Goal: Navigation & Orientation: Find specific page/section

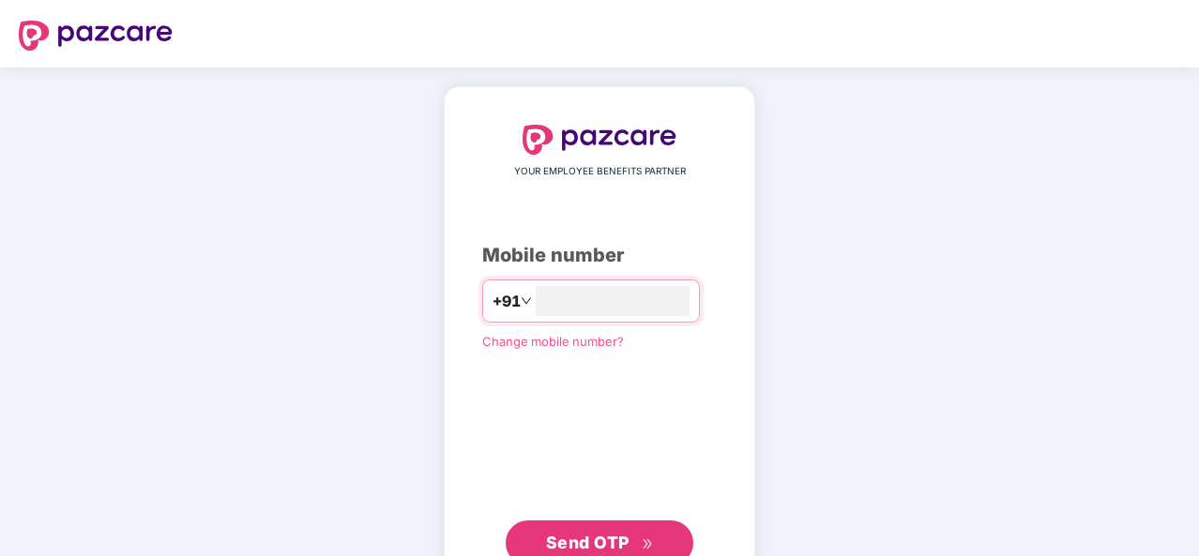
type input "**********"
click at [597, 543] on span "Send OTP" at bounding box center [588, 541] width 84 height 20
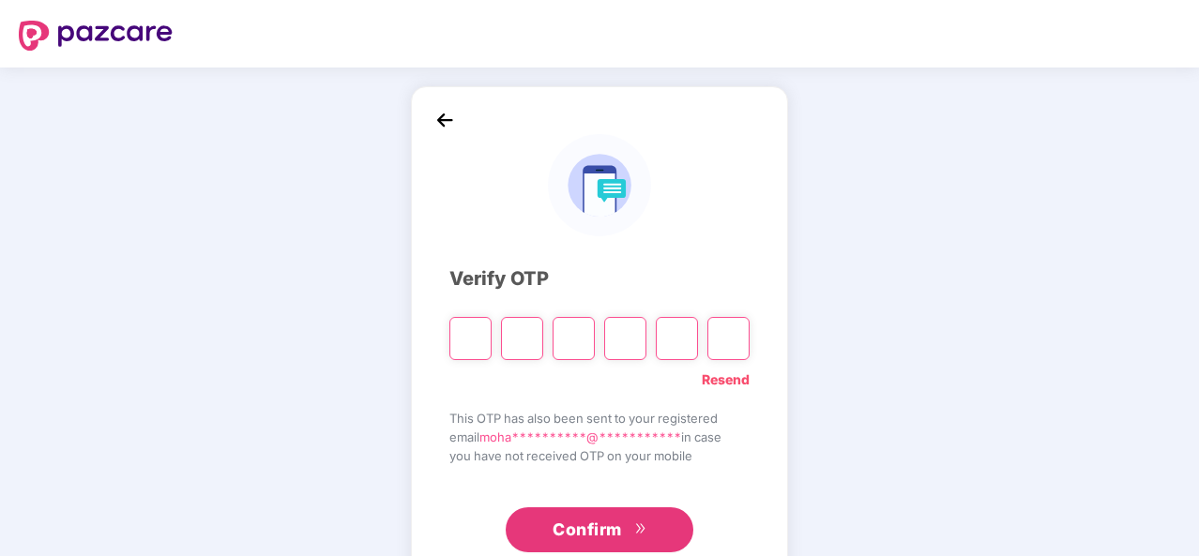
type input "*"
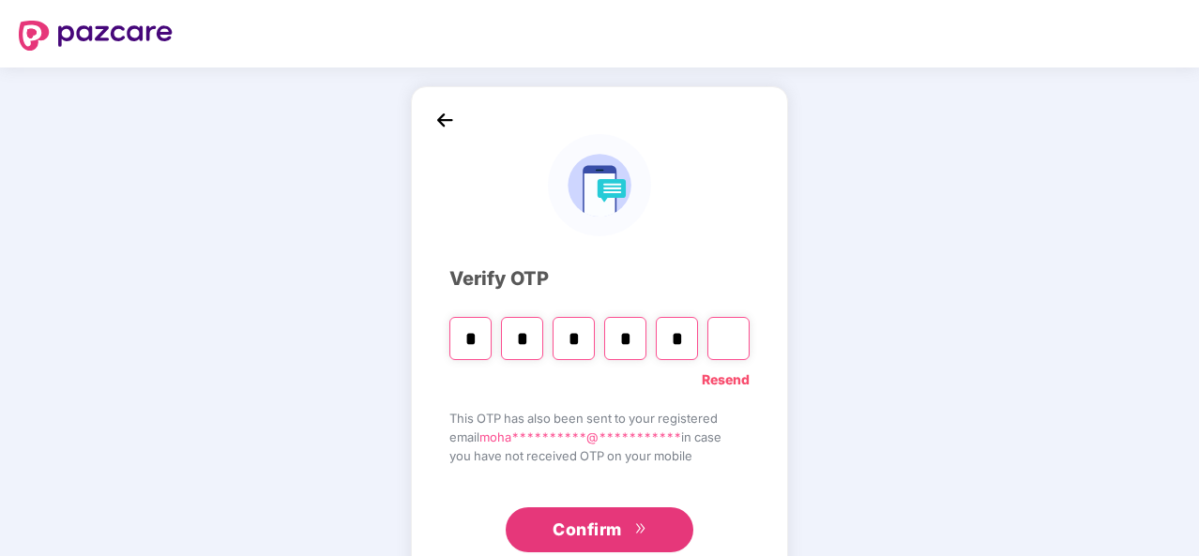
type input "*"
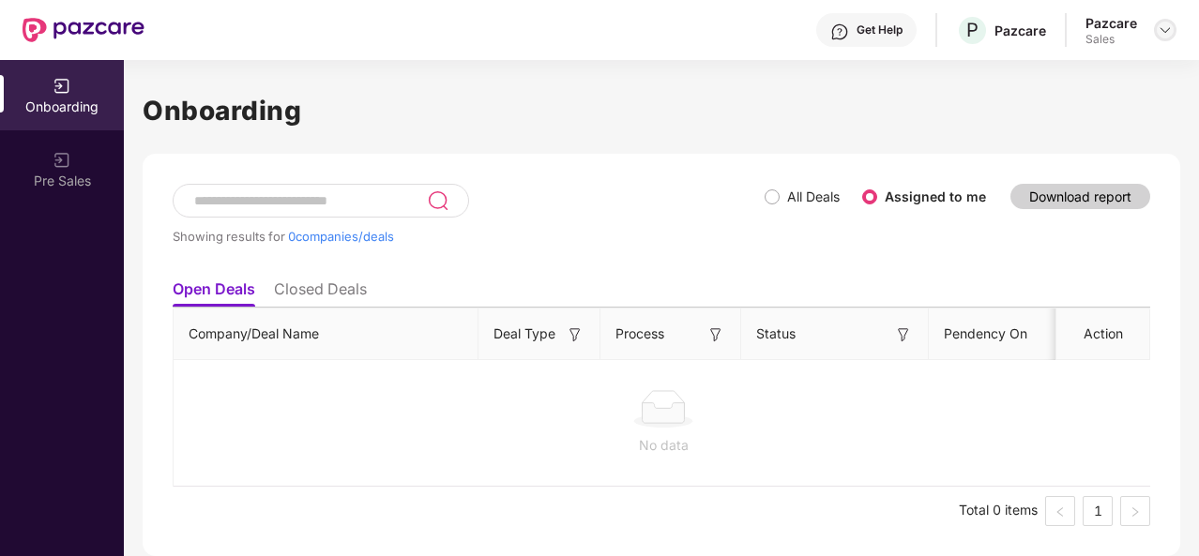
click at [1169, 27] on img at bounding box center [1165, 30] width 15 height 15
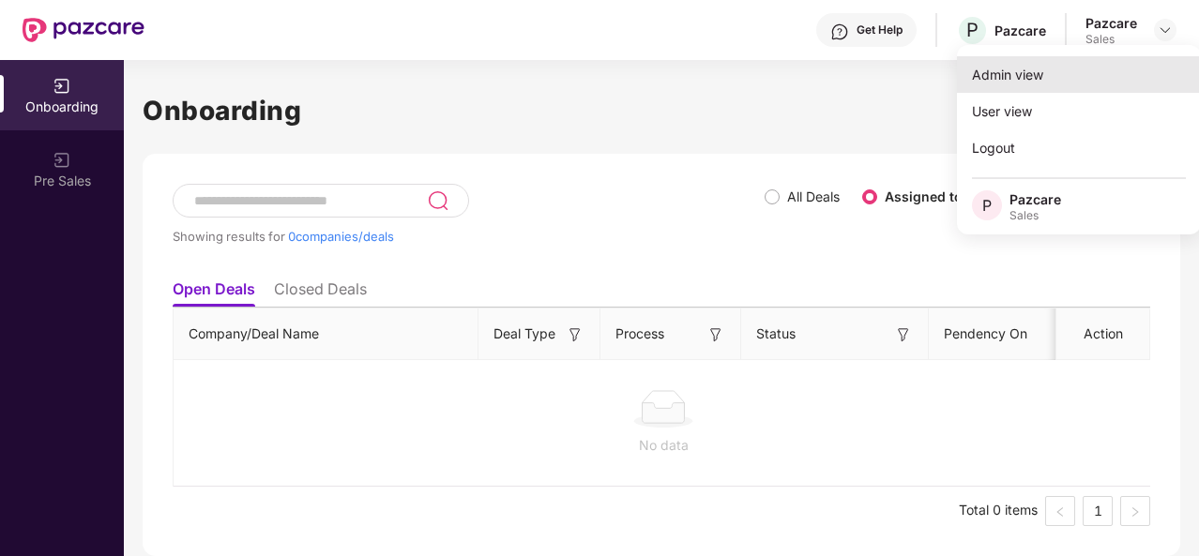
click at [1062, 73] on div "Admin view" at bounding box center [1079, 74] width 244 height 37
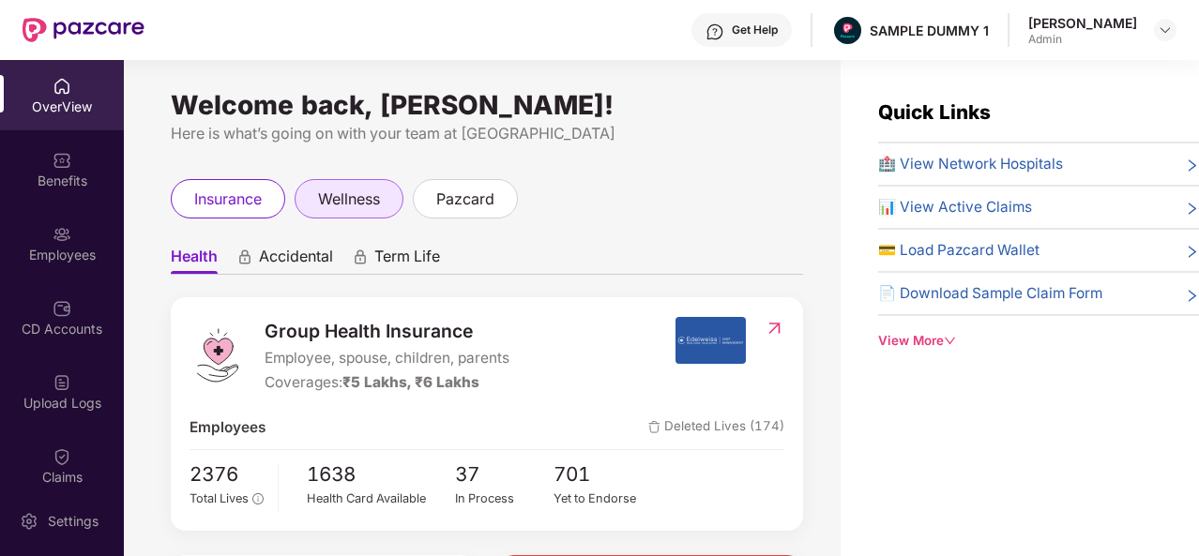
click at [340, 205] on span "wellness" at bounding box center [349, 199] width 62 height 23
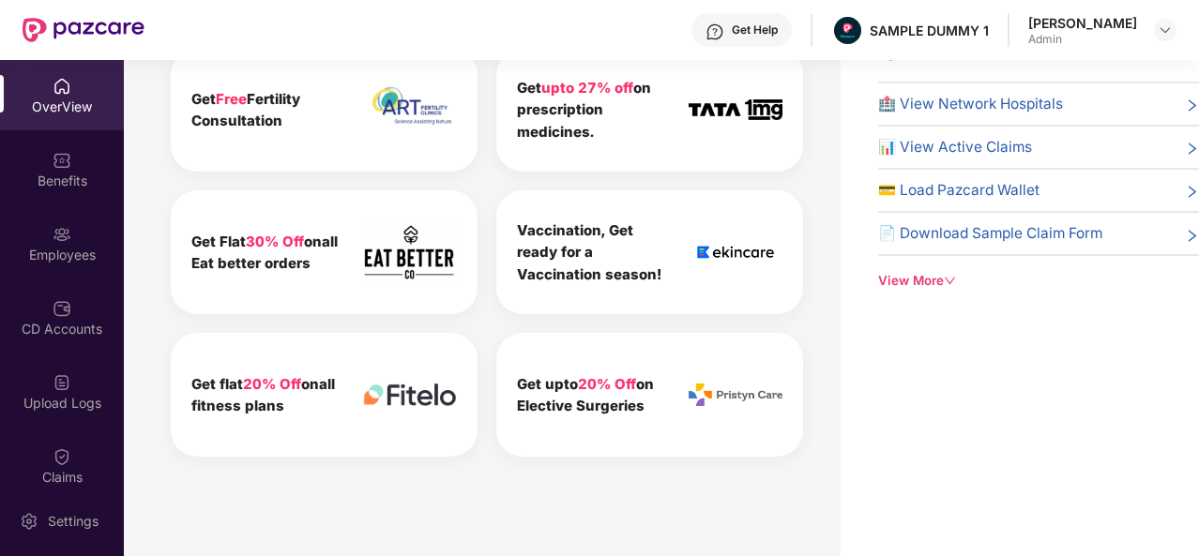
scroll to position [812, 0]
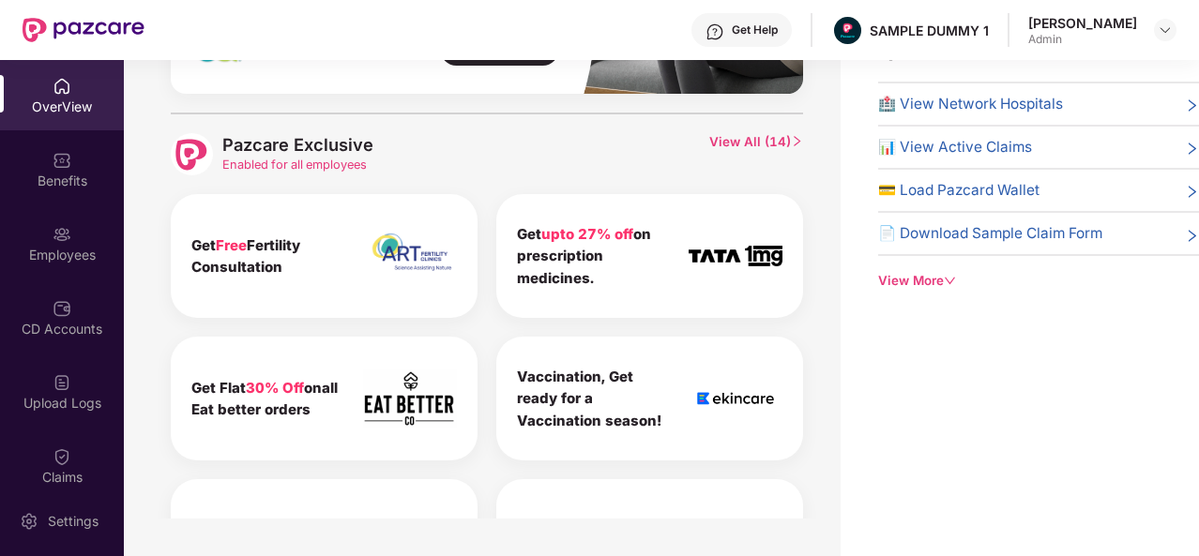
click at [794, 142] on icon "right" at bounding box center [797, 141] width 12 height 12
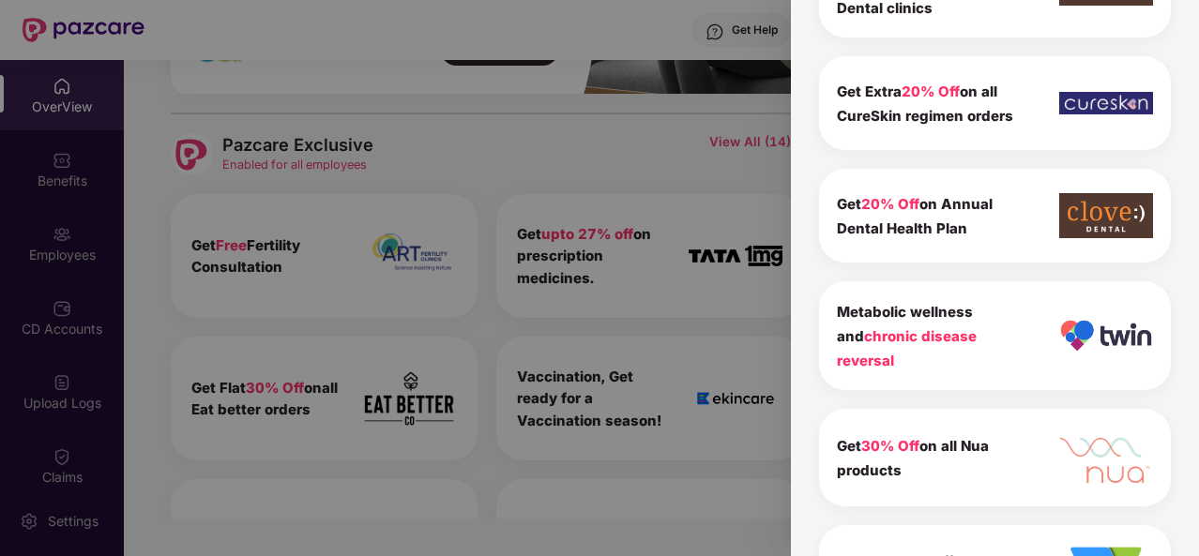
scroll to position [994, 0]
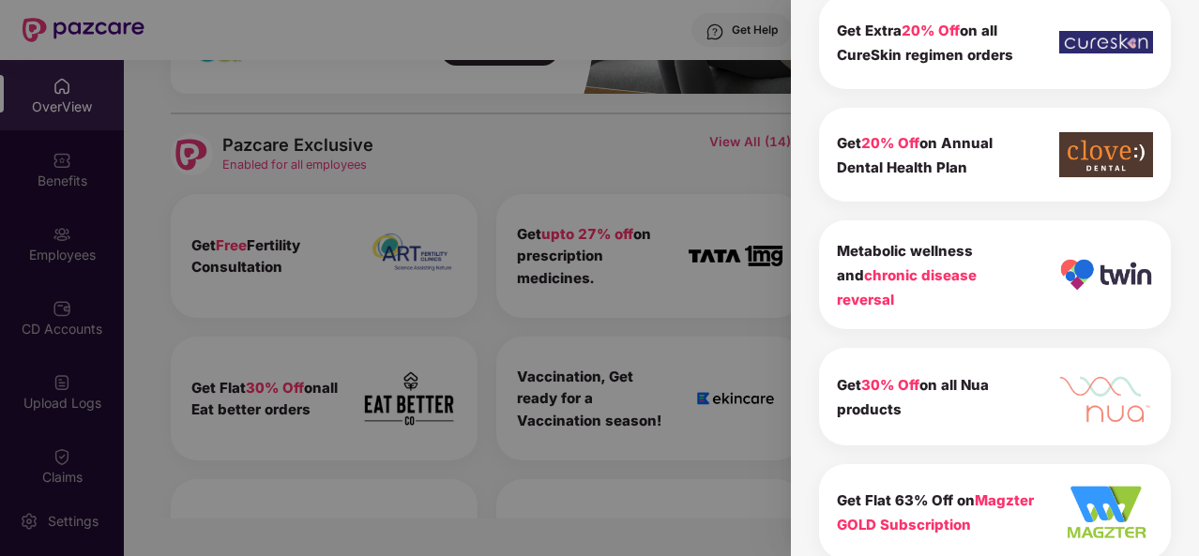
click at [610, 176] on div at bounding box center [599, 278] width 1199 height 556
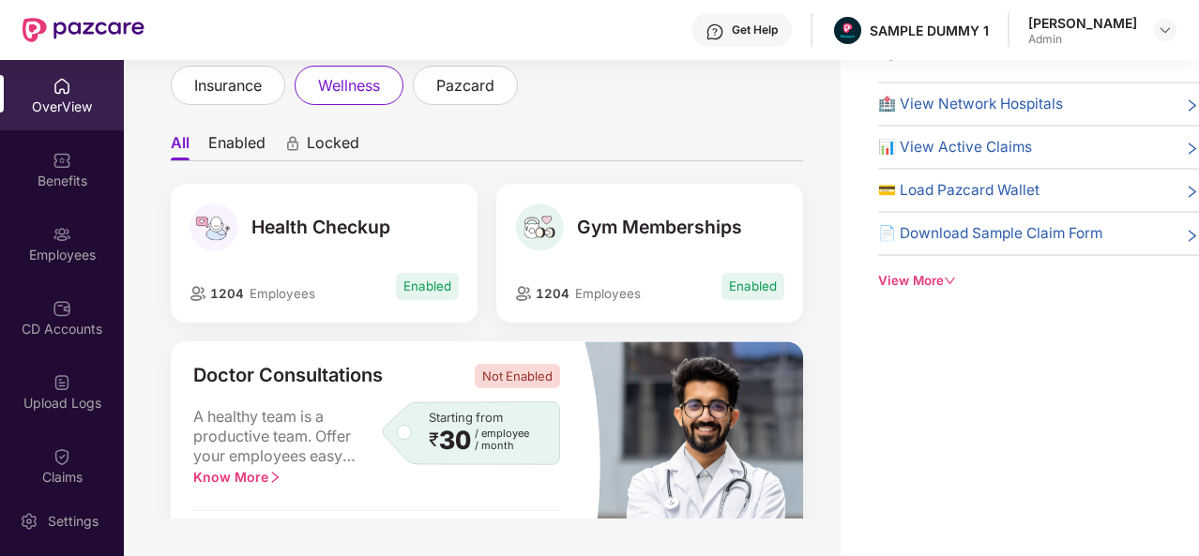
scroll to position [53, 0]
click at [253, 140] on li "Enabled" at bounding box center [236, 147] width 57 height 27
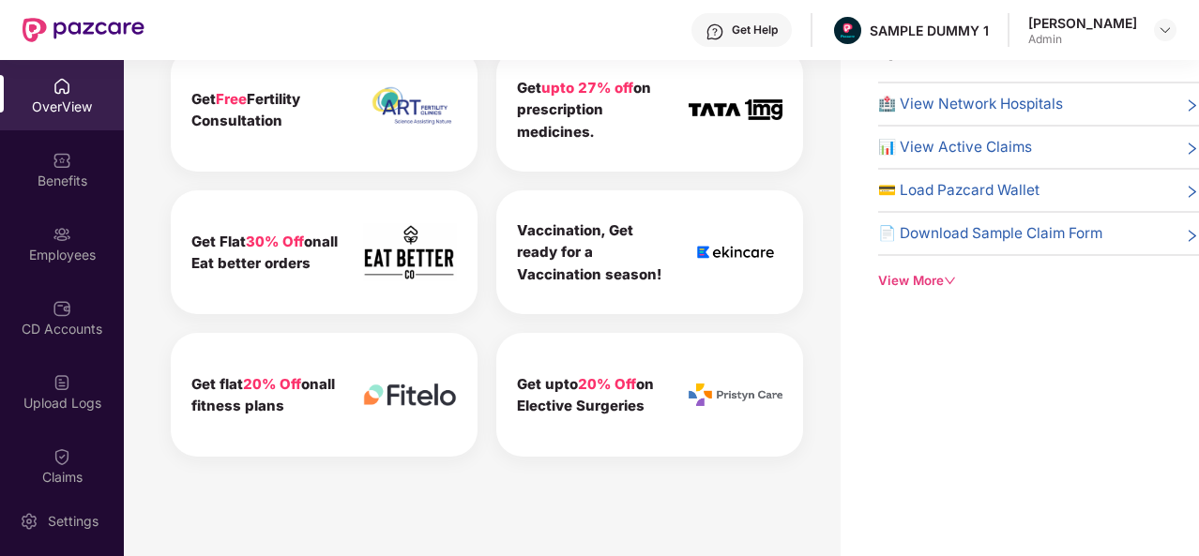
scroll to position [0, 0]
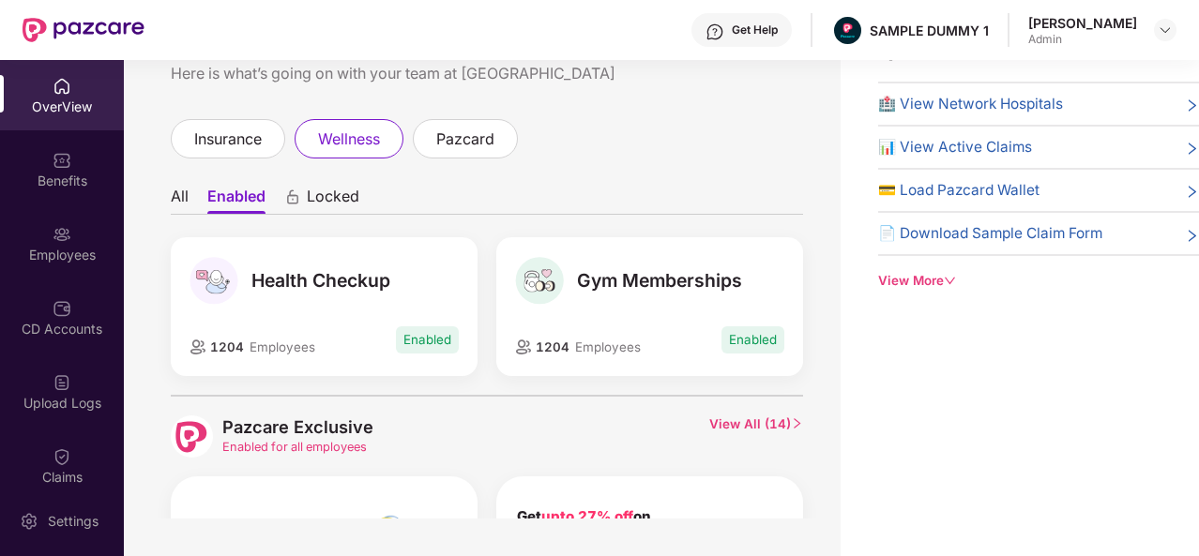
click at [314, 200] on span "Locked" at bounding box center [333, 200] width 53 height 27
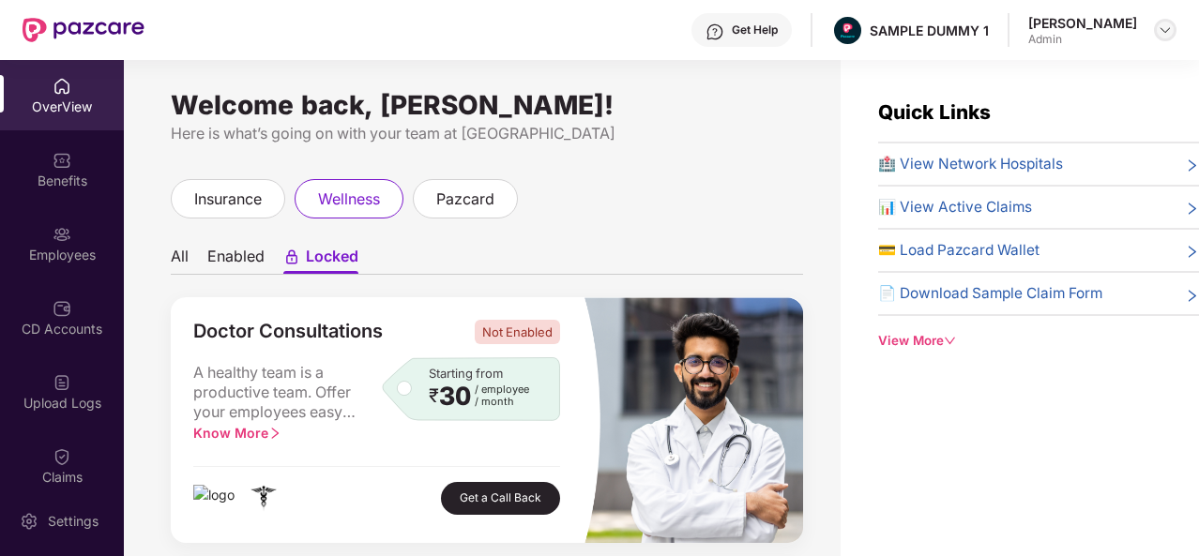
click at [1163, 34] on img at bounding box center [1165, 30] width 15 height 15
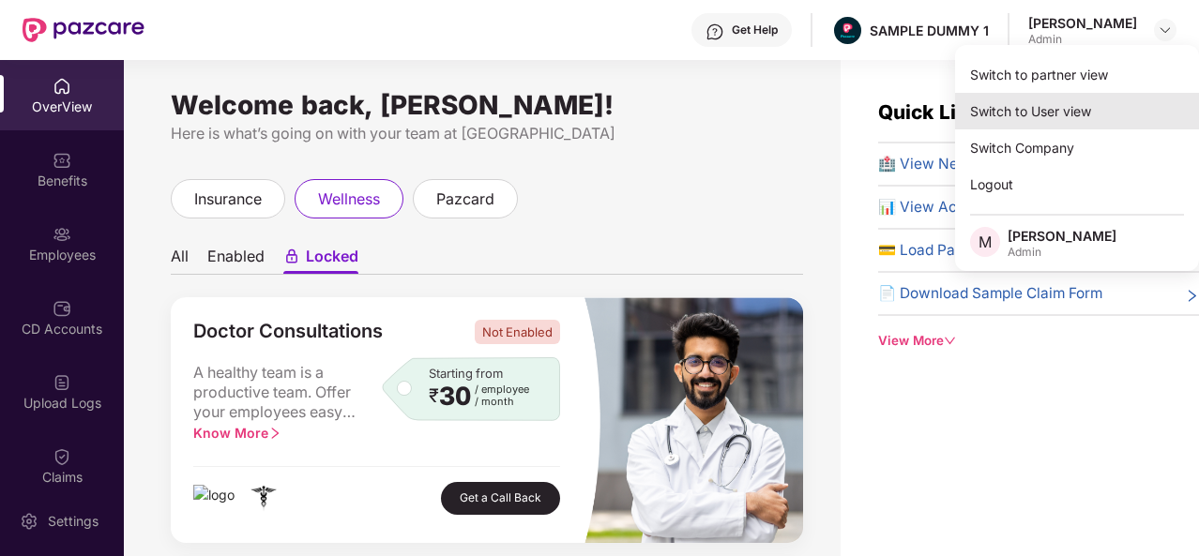
click at [1024, 112] on div "Switch to User view" at bounding box center [1077, 111] width 244 height 37
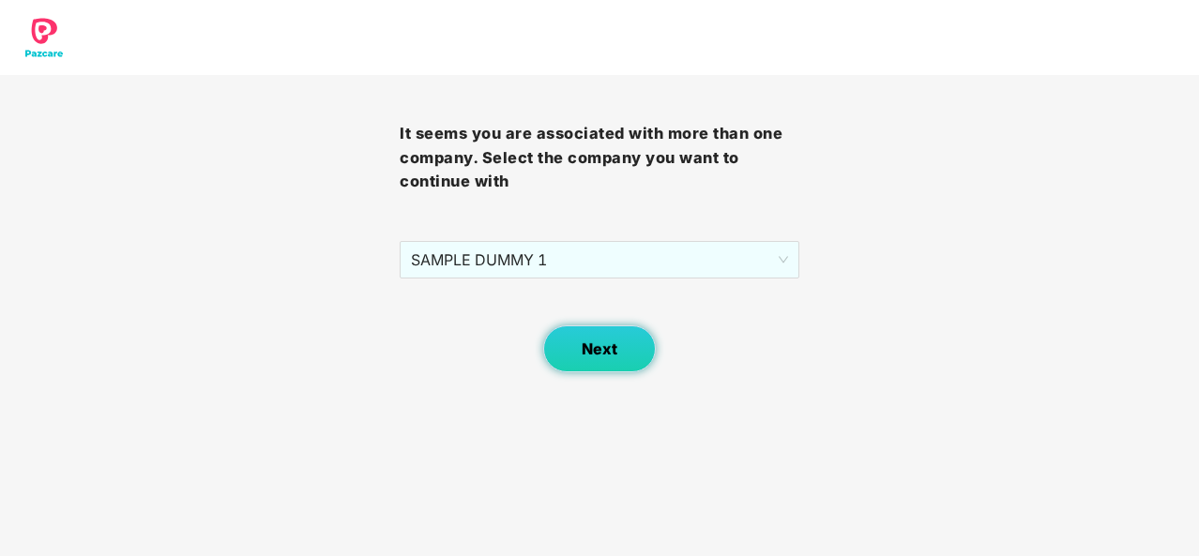
click at [619, 351] on button "Next" at bounding box center [599, 349] width 113 height 47
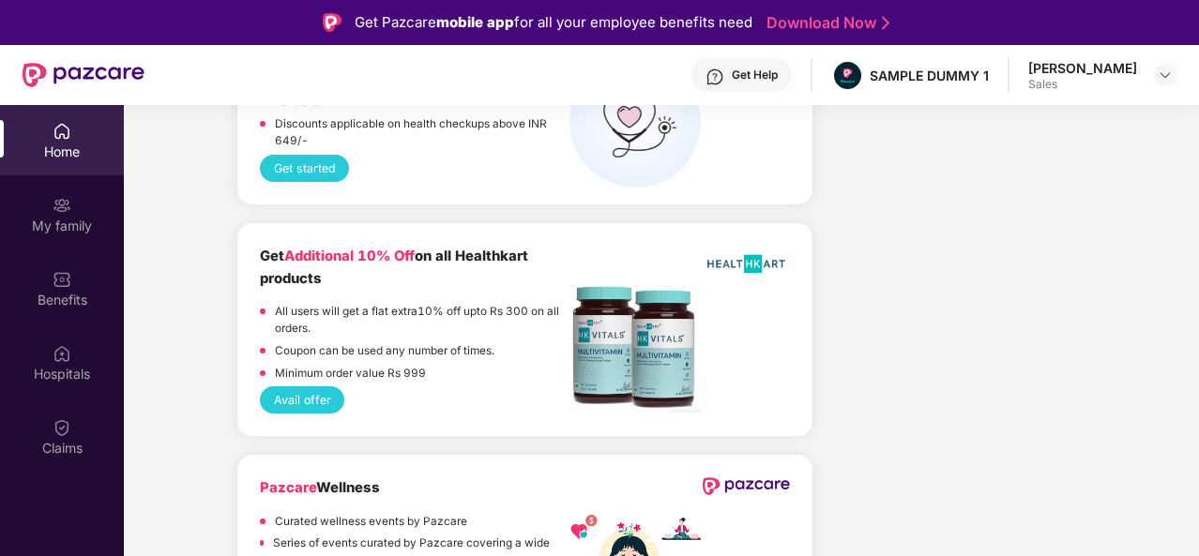
scroll to position [105, 0]
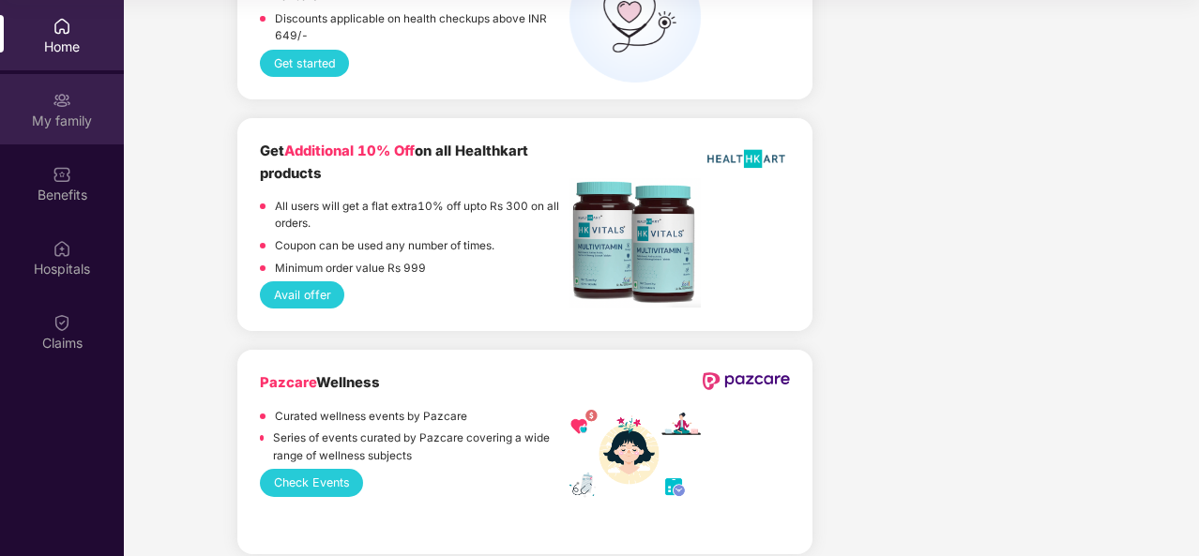
click at [79, 121] on div "My family" at bounding box center [62, 121] width 124 height 19
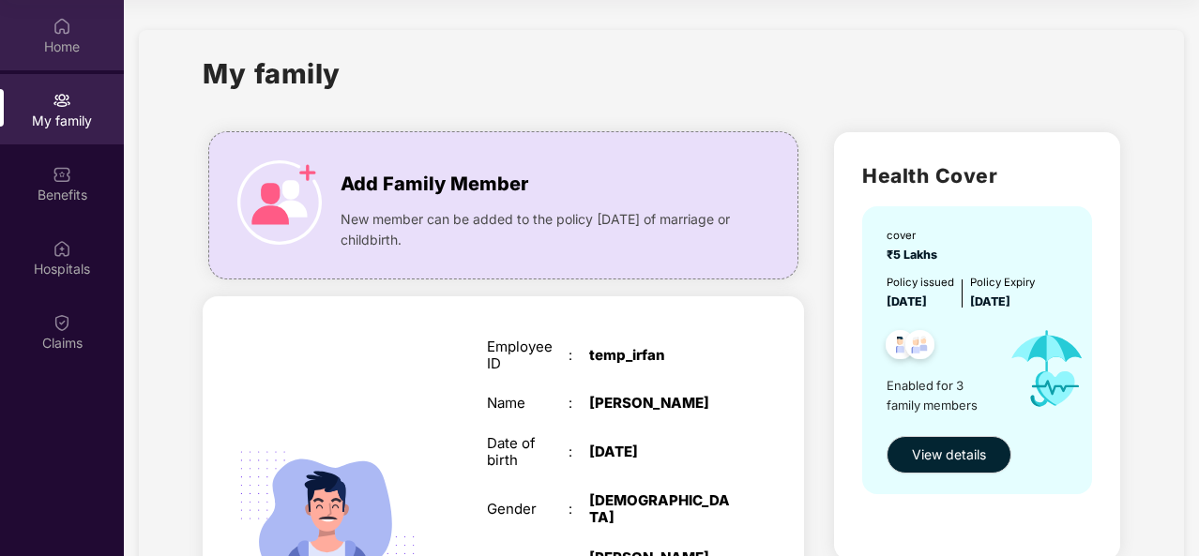
click at [64, 45] on div "Home" at bounding box center [62, 47] width 124 height 19
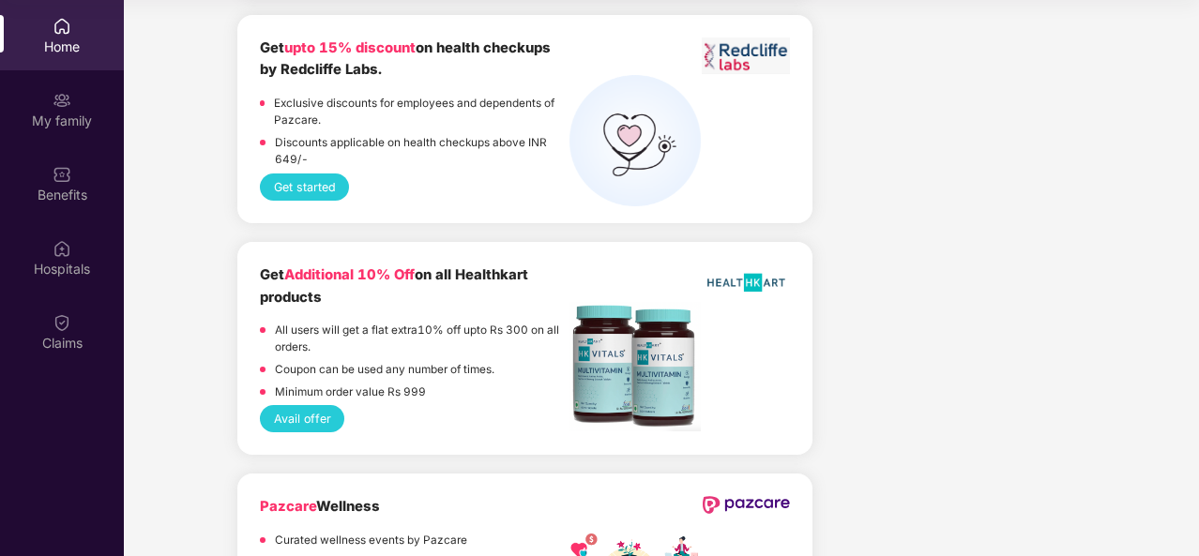
scroll to position [4302, 0]
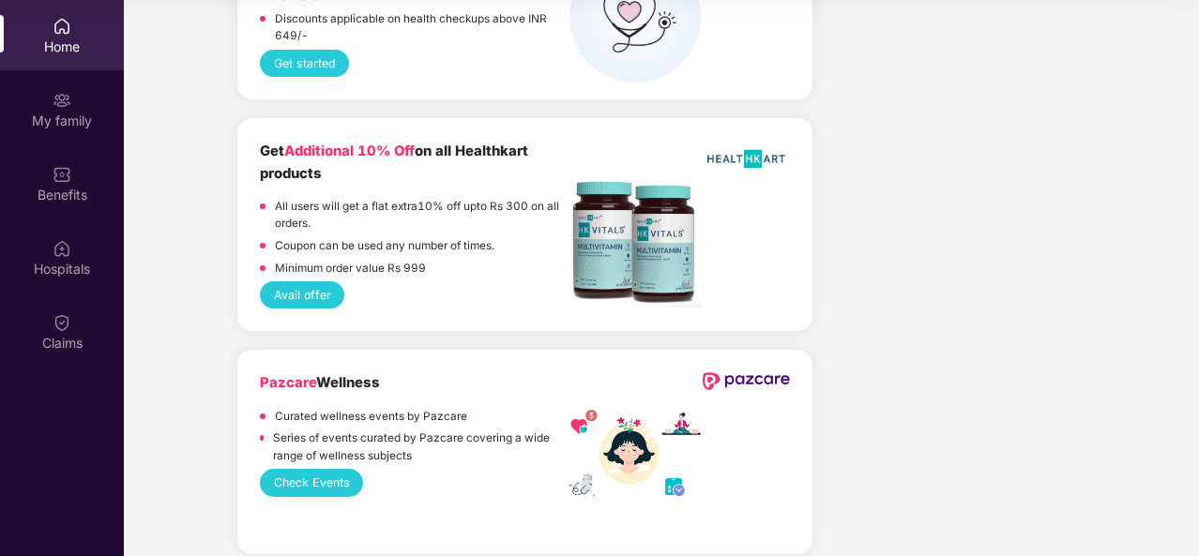
click at [304, 469] on button "Check Events" at bounding box center [311, 482] width 103 height 27
